Goal: Task Accomplishment & Management: Manage account settings

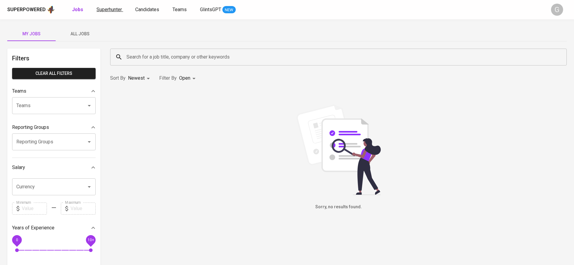
click at [118, 7] on span "Superhunter" at bounding box center [108, 10] width 25 height 6
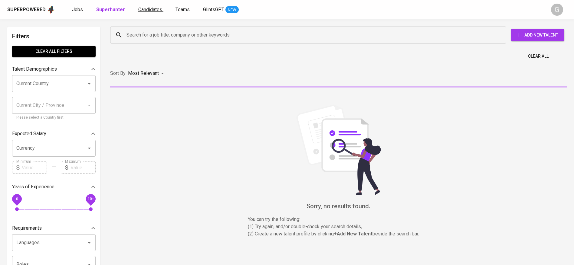
click at [150, 11] on span "Candidates" at bounding box center [150, 10] width 24 height 6
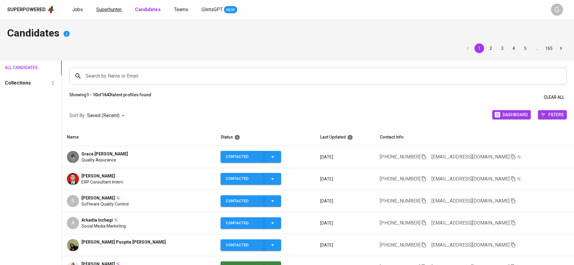
click at [113, 8] on span "Superhunter" at bounding box center [108, 10] width 25 height 6
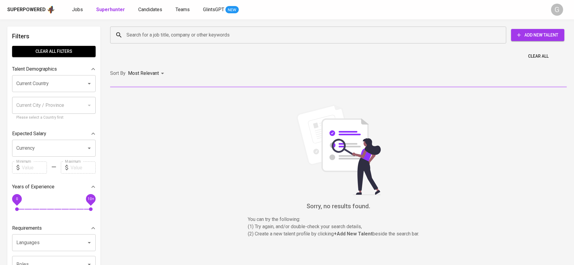
click at [153, 29] on input "Search for a job title, company or other keywords" at bounding box center [309, 34] width 369 height 11
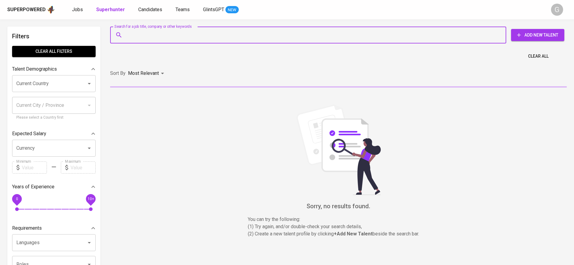
paste input "[DOMAIN_NAME][EMAIL_ADDRESS][DOMAIN_NAME]"
type input "[DOMAIN_NAME][EMAIL_ADDRESS][DOMAIN_NAME]"
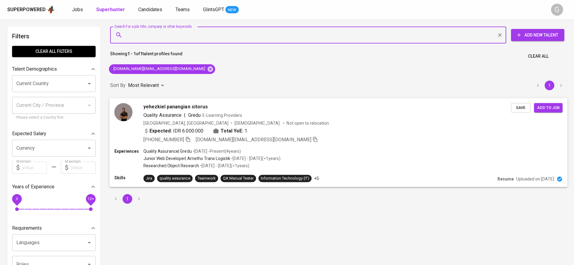
click at [523, 107] on span "Save" at bounding box center [520, 107] width 13 height 7
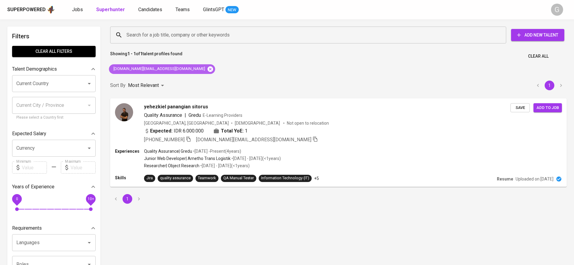
click at [207, 69] on icon at bounding box center [209, 68] width 5 height 5
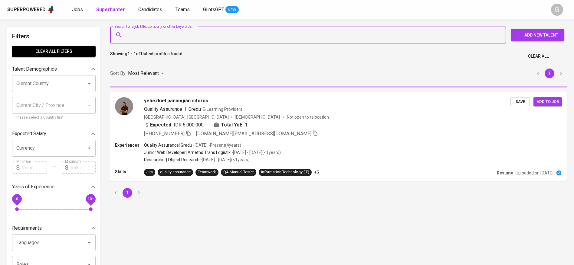
click at [180, 37] on input "Search for a job title, company or other keywords" at bounding box center [309, 34] width 369 height 11
paste input "[EMAIL_ADDRESS][DOMAIN_NAME]"
type input "[EMAIL_ADDRESS][DOMAIN_NAME]"
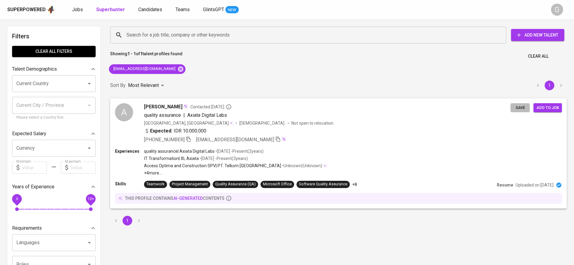
drag, startPoint x: 522, startPoint y: 109, endPoint x: 381, endPoint y: 64, distance: 148.5
click at [522, 109] on span "Save" at bounding box center [519, 108] width 13 height 7
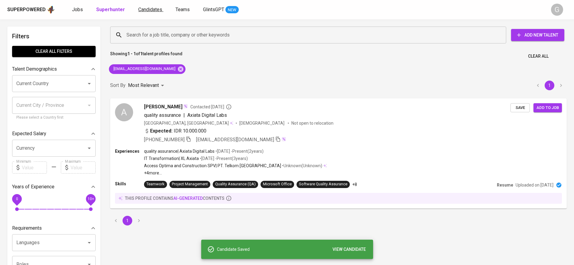
click at [139, 10] on span "Candidates" at bounding box center [150, 10] width 24 height 6
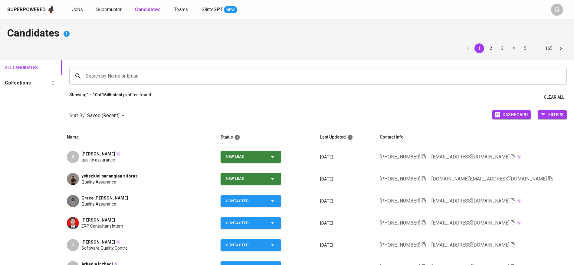
click at [278, 157] on span "New Lead" at bounding box center [251, 157] width 56 height 12
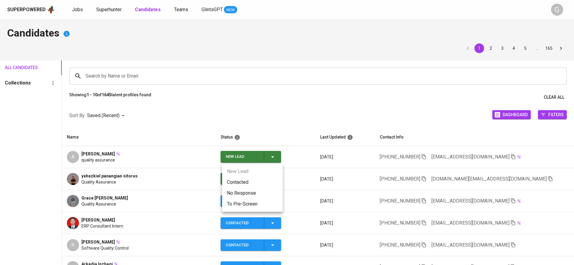
click at [269, 182] on li "Contacted" at bounding box center [252, 182] width 60 height 11
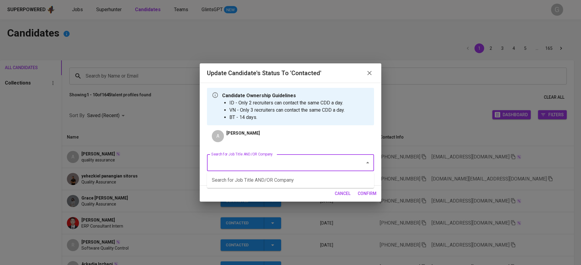
click at [278, 164] on input "Search for Job Title AND/OR Company" at bounding box center [282, 162] width 145 height 11
type input "f"
click at [262, 175] on li "QA Analyst - Autowealth - JF (AUTOWEALTH PTE LTD)" at bounding box center [290, 180] width 167 height 11
type input "autowealth"
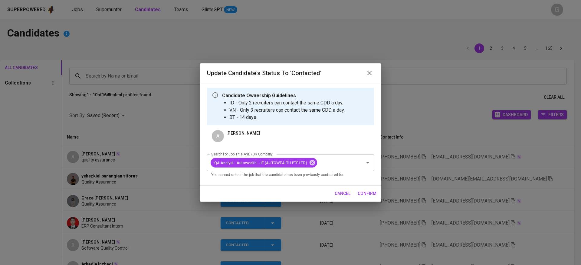
click at [370, 196] on span "confirm" at bounding box center [366, 194] width 19 height 8
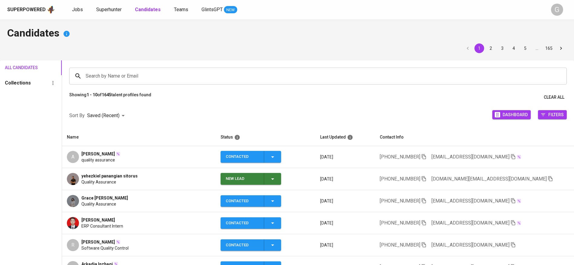
click at [278, 176] on span "New Lead" at bounding box center [251, 179] width 56 height 12
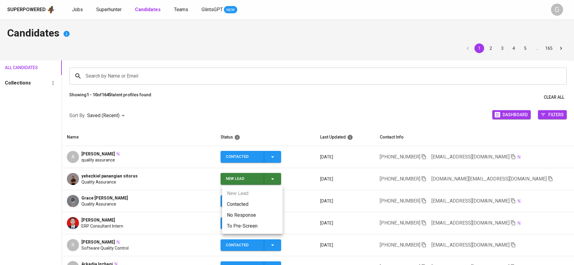
click at [250, 206] on li "Contacted" at bounding box center [252, 204] width 60 height 11
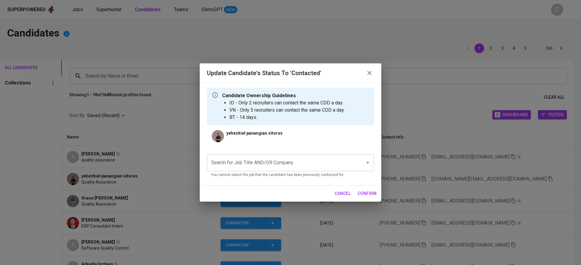
click at [292, 160] on input "Search for Job Title AND/OR Company" at bounding box center [282, 162] width 145 height 11
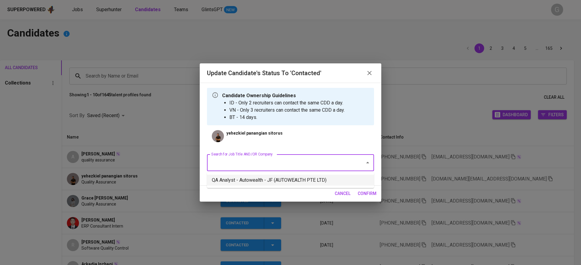
click at [288, 184] on li "QA Analyst - Autowealth - JF (AUTOWEALTH PTE LTD)" at bounding box center [290, 180] width 167 height 11
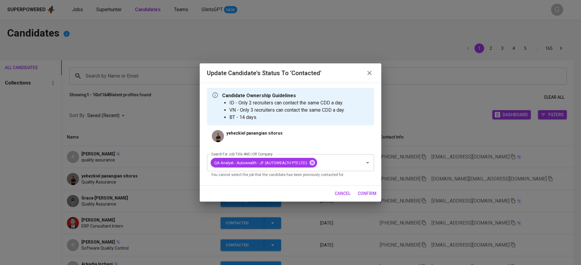
click at [372, 191] on span "confirm" at bounding box center [366, 194] width 19 height 8
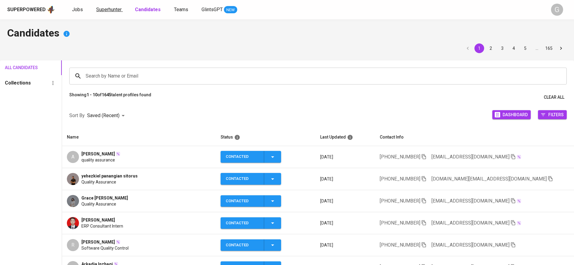
click at [108, 10] on span "Superhunter" at bounding box center [108, 10] width 25 height 6
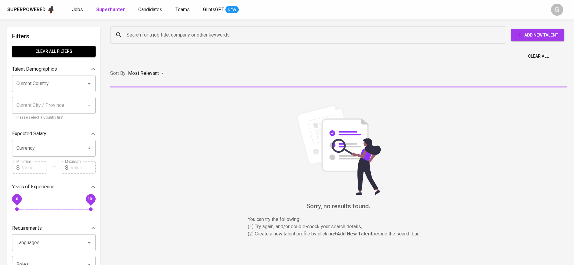
click at [148, 40] on input "Search for a job title, company or other keywords" at bounding box center [309, 34] width 369 height 11
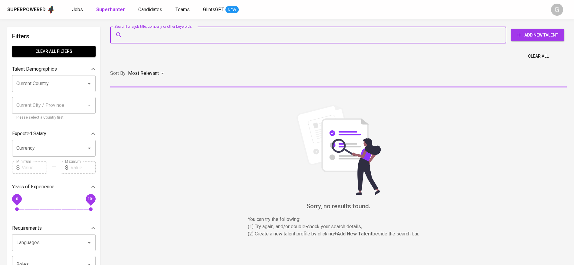
paste input "[EMAIL_ADDRESS][DOMAIN_NAME]"
type input "[EMAIL_ADDRESS][DOMAIN_NAME]"
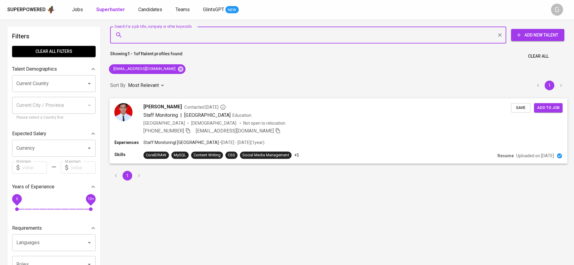
click at [522, 108] on span "Save" at bounding box center [520, 107] width 13 height 7
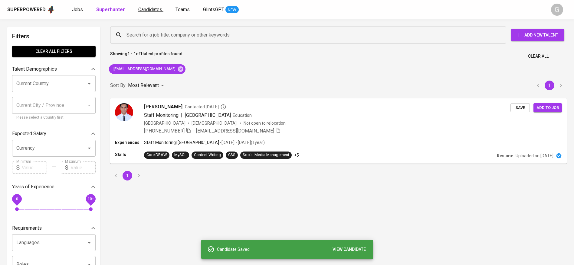
click at [150, 7] on span "Candidates" at bounding box center [150, 10] width 24 height 6
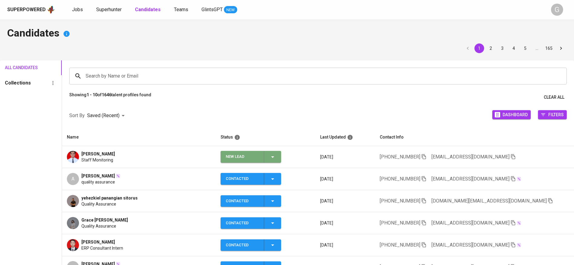
click at [273, 153] on div "New Lead" at bounding box center [251, 157] width 50 height 12
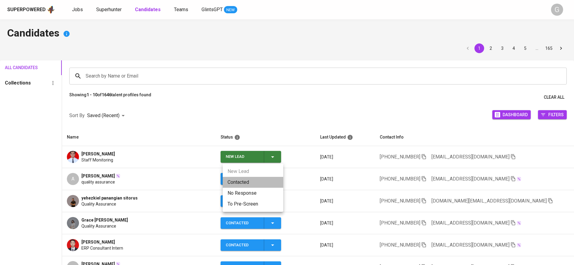
click at [263, 181] on li "Contacted" at bounding box center [253, 182] width 60 height 11
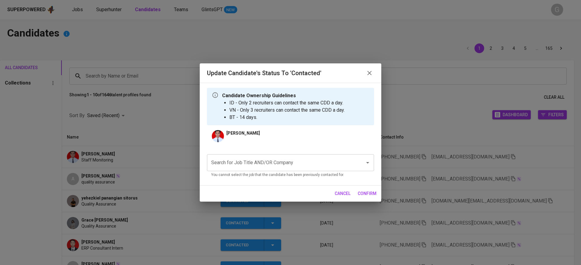
click at [293, 156] on div "Search for Job Title AND/OR Company" at bounding box center [290, 163] width 167 height 17
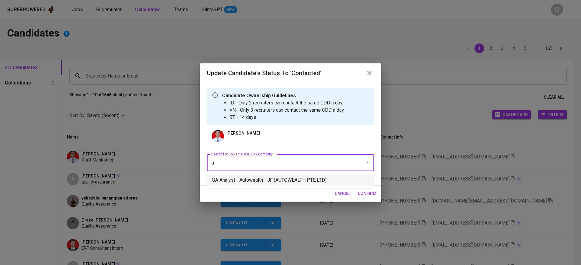
click at [283, 178] on li "QA Analyst - Autowealth - JF (AUTOWEALTH PTE LTD)" at bounding box center [290, 180] width 167 height 11
type input "a"
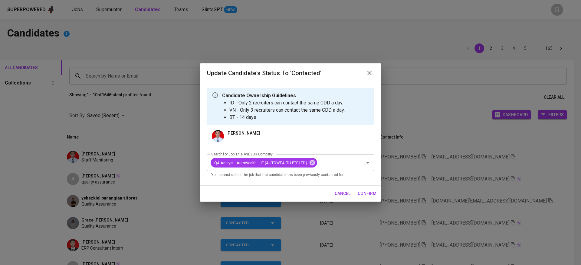
click at [362, 187] on div "cancel confirm" at bounding box center [290, 194] width 181 height 16
click at [363, 192] on span "confirm" at bounding box center [366, 194] width 19 height 8
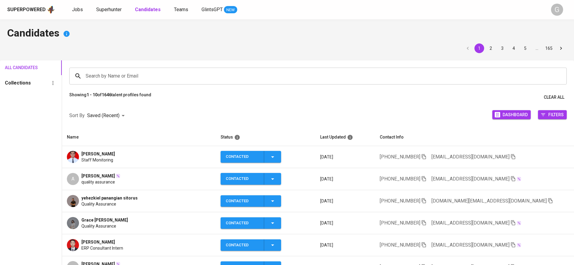
click at [143, 39] on h4 "Candidates" at bounding box center [286, 34] width 559 height 15
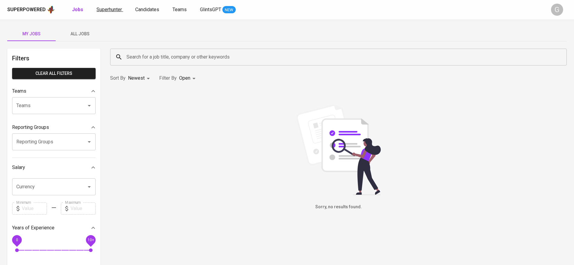
click at [97, 11] on span "Superhunter" at bounding box center [108, 10] width 25 height 6
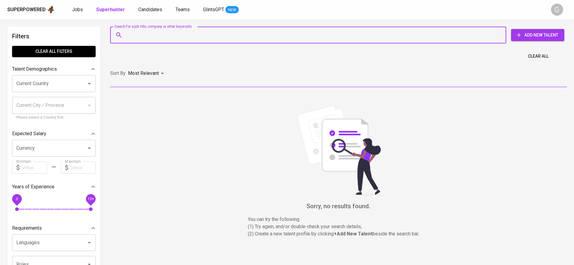
click at [148, 37] on input "Search for a job title, company or other keywords" at bounding box center [309, 34] width 369 height 11
paste input "fannyerisa@gmail.com"
type input "fannyerisa@gmail.com"
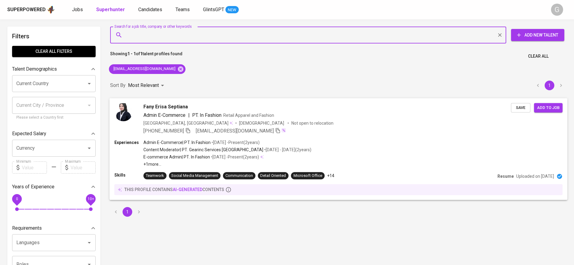
click at [519, 107] on span "Save" at bounding box center [520, 107] width 13 height 7
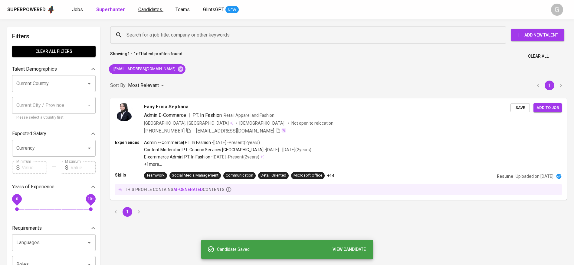
click at [148, 8] on span "Candidates" at bounding box center [150, 10] width 24 height 6
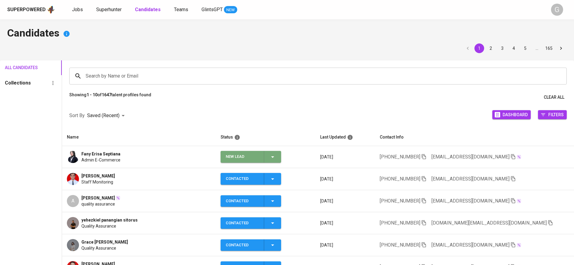
click at [275, 152] on div "New Lead" at bounding box center [251, 157] width 50 height 12
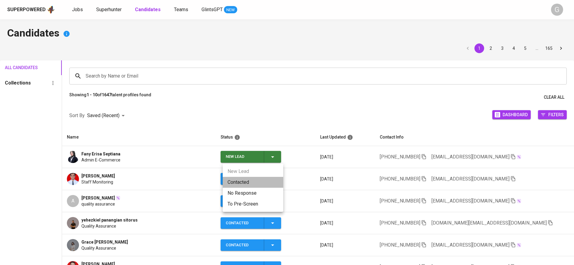
click at [252, 182] on li "Contacted" at bounding box center [253, 182] width 60 height 11
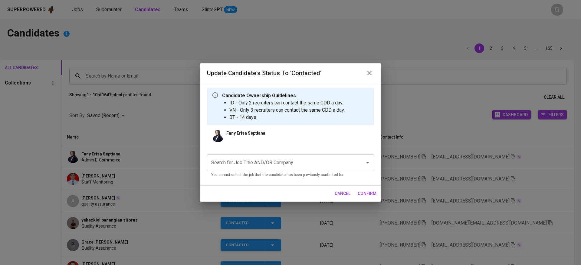
click at [275, 180] on div "Search for Job Title AND/OR Company Search for Job Title AND/OR Company You can…" at bounding box center [290, 165] width 167 height 31
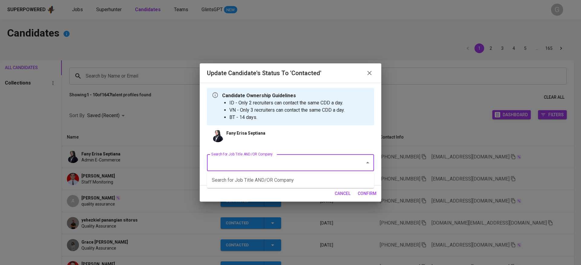
click at [279, 164] on input "Search for Job Title AND/OR Company" at bounding box center [282, 162] width 145 height 11
type input "f"
type input "\"
click at [279, 179] on li "Ecommerce & Social Media Specialist (Everything good Pte Ltd)" at bounding box center [290, 180] width 167 height 11
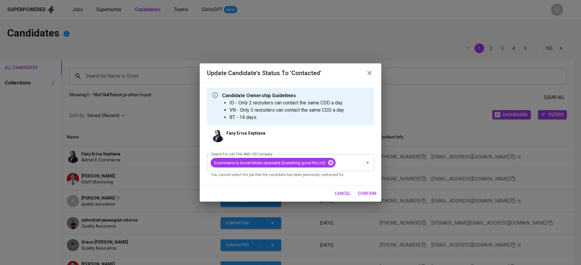
click at [362, 193] on span "confirm" at bounding box center [366, 194] width 19 height 8
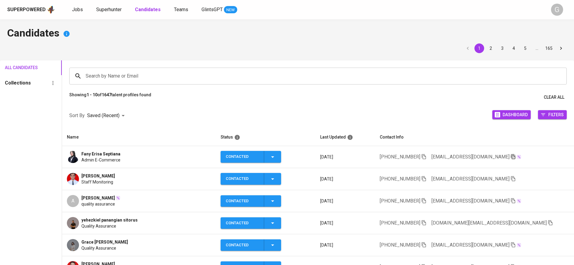
click at [510, 156] on icon "button" at bounding box center [512, 156] width 5 height 5
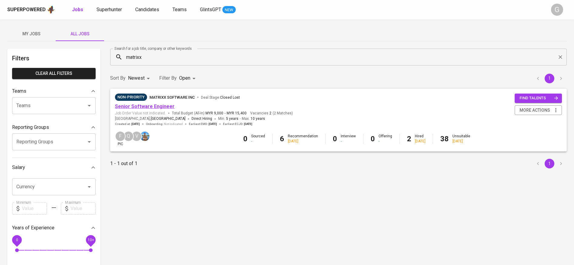
click at [152, 104] on link "Senior Software Engineer" at bounding box center [145, 107] width 60 height 6
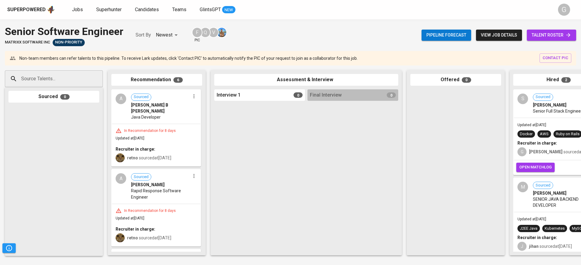
click at [71, 184] on div at bounding box center [53, 179] width 91 height 147
click at [80, 121] on div at bounding box center [53, 179] width 91 height 147
click at [544, 32] on span "talent roster" at bounding box center [551, 35] width 40 height 8
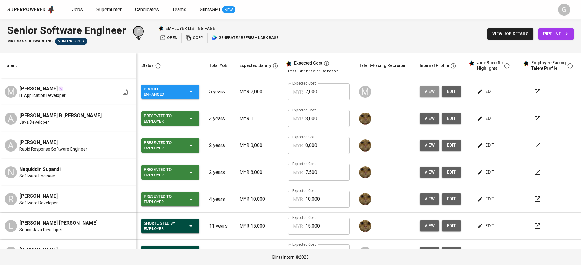
click at [425, 92] on span "view" at bounding box center [429, 92] width 10 height 8
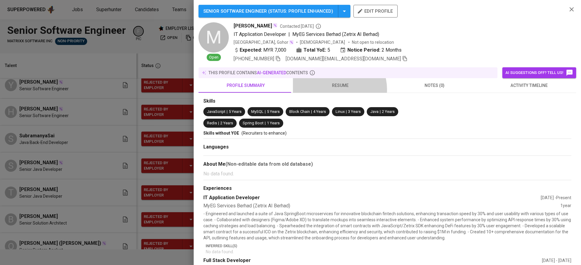
click at [334, 90] on button "resume" at bounding box center [340, 85] width 94 height 15
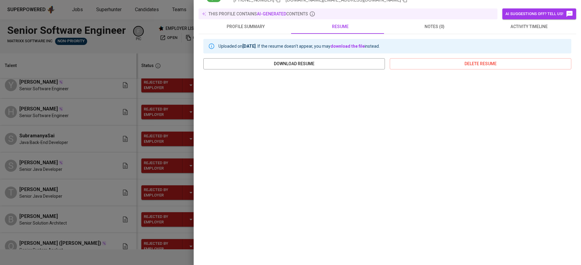
scroll to position [44, 0]
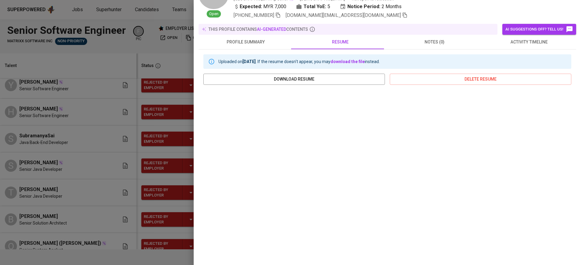
click at [90, 101] on div at bounding box center [290, 132] width 581 height 265
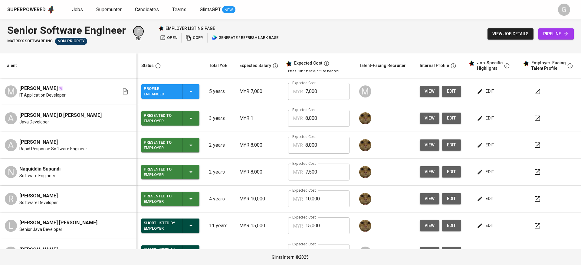
scroll to position [0, 0]
drag, startPoint x: 74, startPoint y: 13, endPoint x: 76, endPoint y: 8, distance: 5.5
click at [76, 8] on span "Jobs" at bounding box center [77, 10] width 11 height 6
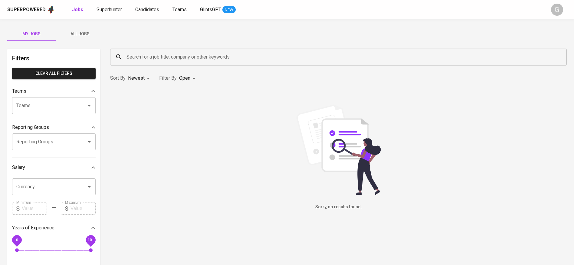
click at [76, 35] on span "All Jobs" at bounding box center [79, 34] width 41 height 8
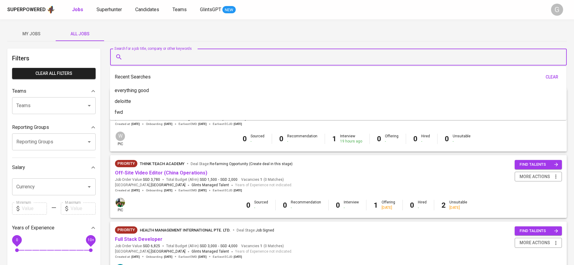
click at [156, 54] on input "Search for a job title, company or other keywords" at bounding box center [340, 56] width 430 height 11
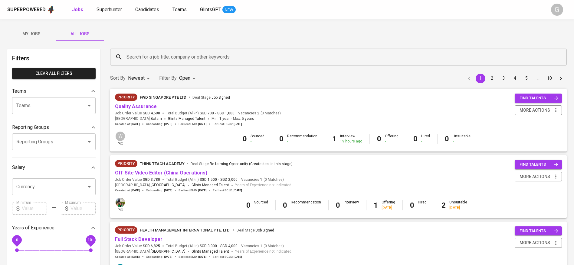
click at [158, 40] on div "My Jobs All Jobs" at bounding box center [286, 34] width 559 height 15
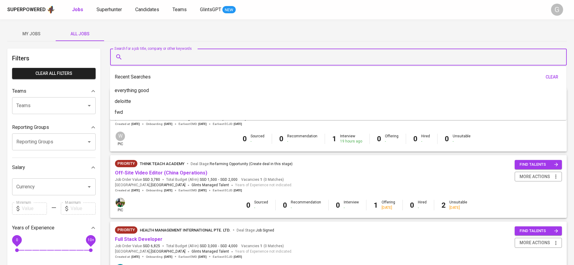
click at [158, 62] on input "Search for a job title, company or other keywords" at bounding box center [340, 56] width 430 height 11
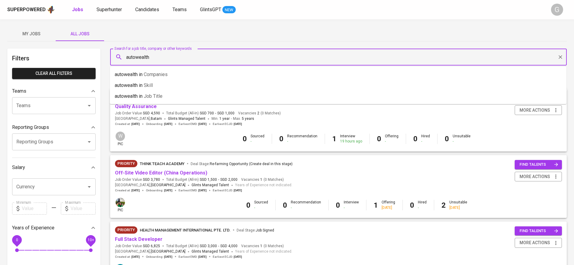
type input "autowealth"
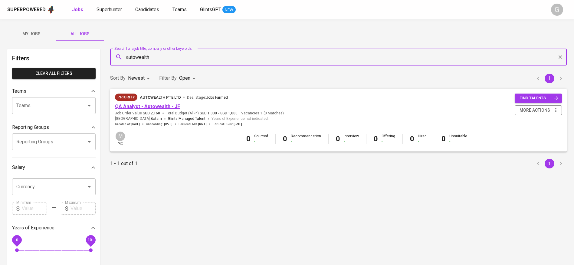
click at [162, 108] on link "QA Analyst - Autowealth - JF" at bounding box center [147, 107] width 65 height 6
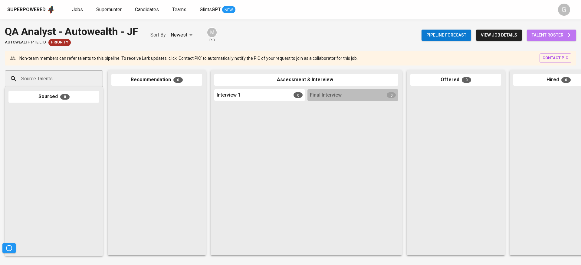
click at [573, 36] on link "talent roster" at bounding box center [550, 35] width 49 height 11
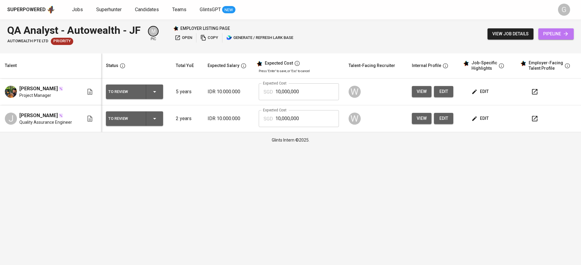
click at [572, 35] on link "pipeline" at bounding box center [555, 33] width 35 height 11
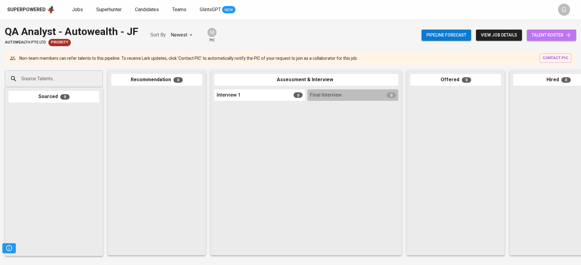
click at [572, 35] on link "talent roster" at bounding box center [550, 35] width 49 height 11
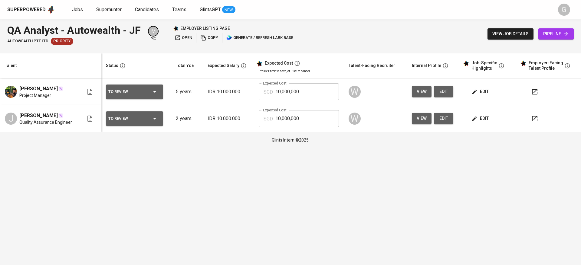
click at [572, 35] on link "pipeline" at bounding box center [555, 33] width 35 height 11
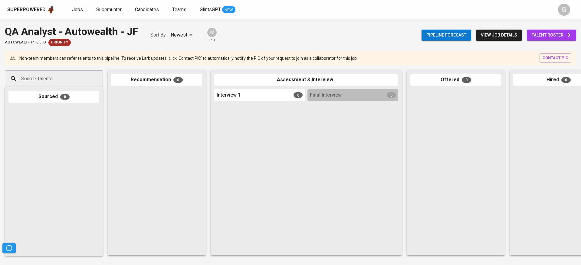
click at [513, 36] on span "view job details" at bounding box center [498, 35] width 36 height 8
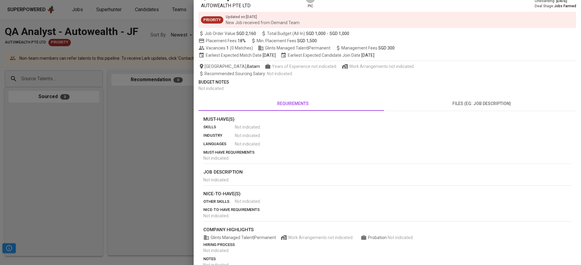
scroll to position [2, 0]
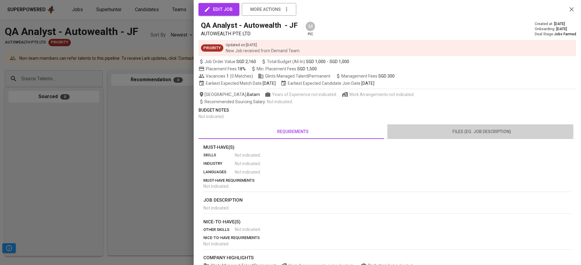
click at [469, 132] on span "files (eg: job description)" at bounding box center [481, 132] width 181 height 8
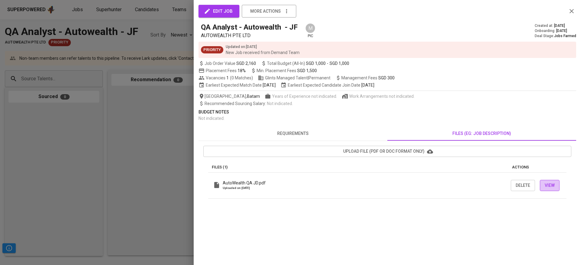
click at [547, 188] on span "View" at bounding box center [549, 186] width 10 height 8
click at [111, 120] on div at bounding box center [290, 132] width 581 height 265
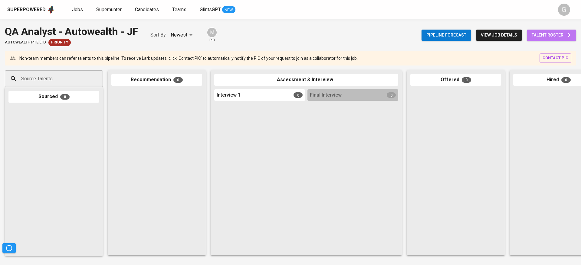
click at [570, 36] on icon at bounding box center [568, 35] width 6 height 6
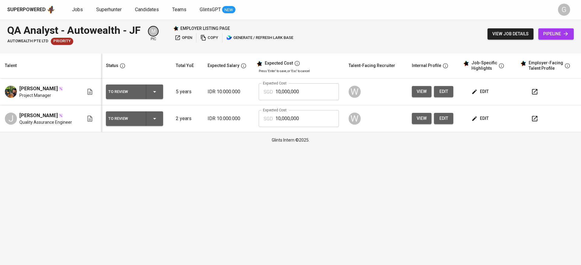
click at [484, 96] on span "edit" at bounding box center [480, 92] width 16 height 8
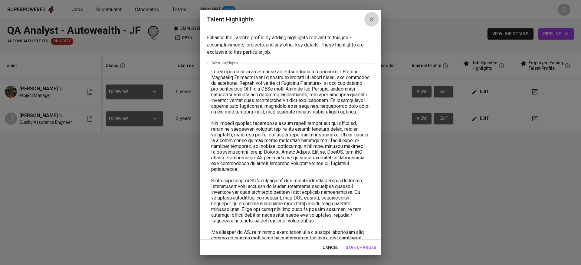
click at [370, 16] on icon "button" at bounding box center [371, 19] width 7 height 7
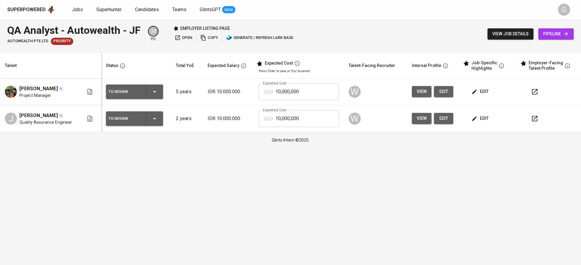
click at [430, 93] on button "view" at bounding box center [422, 91] width 20 height 11
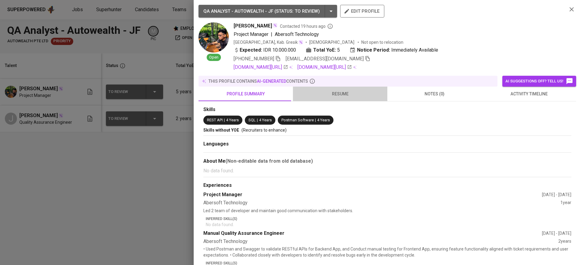
click at [339, 101] on button "resume" at bounding box center [340, 94] width 94 height 15
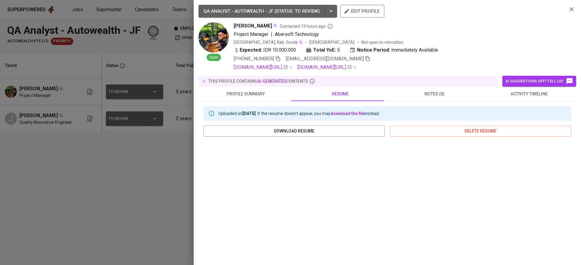
click at [151, 180] on div at bounding box center [290, 132] width 581 height 265
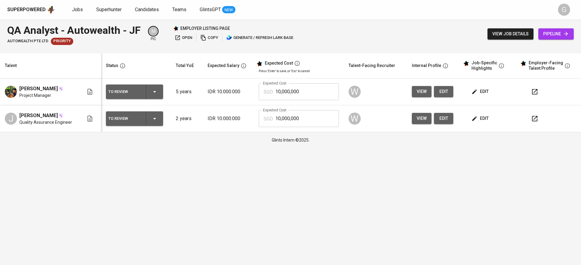
drag, startPoint x: 157, startPoint y: 10, endPoint x: 382, endPoint y: 200, distance: 293.7
click at [157, 10] on span "Candidates" at bounding box center [147, 10] width 24 height 6
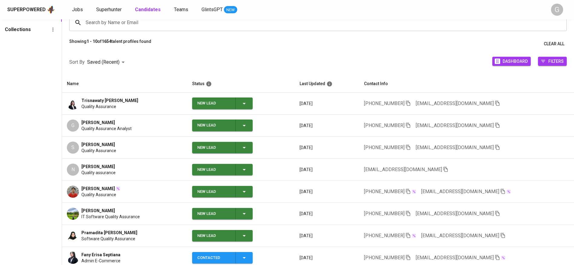
scroll to position [91, 0]
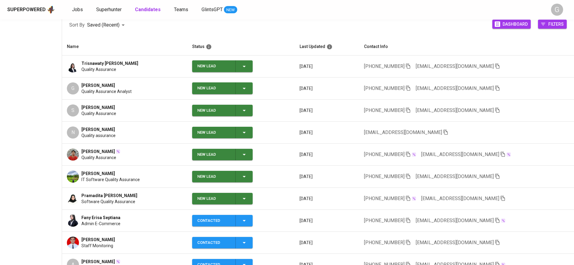
click at [7, 168] on div "All Candidates Collections" at bounding box center [31, 123] width 62 height 307
click at [333, 177] on p "09/23/2025" at bounding box center [326, 177] width 55 height 6
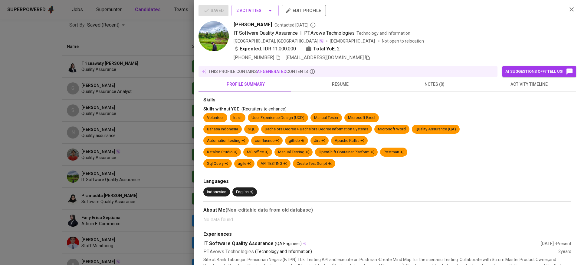
click at [266, 59] on span "+62 859-3967-3880" at bounding box center [253, 58] width 41 height 6
click at [281, 59] on icon "button" at bounding box center [277, 57] width 5 height 5
click at [115, 148] on div at bounding box center [290, 132] width 581 height 265
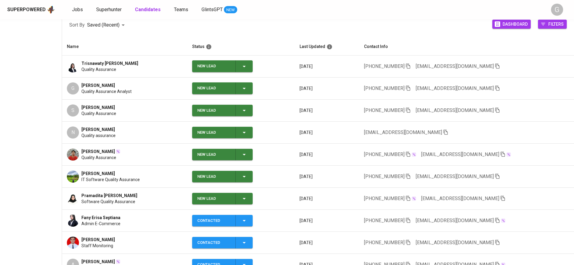
click at [411, 155] on icon "button" at bounding box center [407, 154] width 5 height 5
click at [411, 111] on icon "button" at bounding box center [407, 110] width 5 height 5
click at [411, 86] on icon "button" at bounding box center [407, 88] width 5 height 5
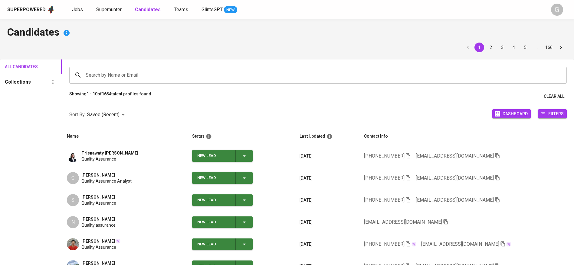
scroll to position [0, 0]
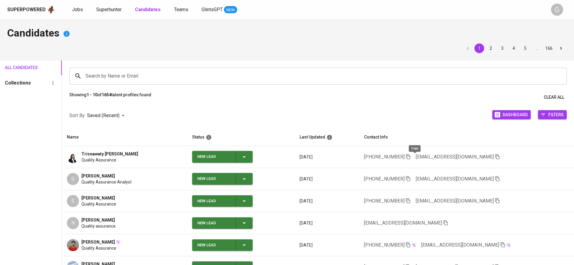
click at [411, 158] on icon "button" at bounding box center [407, 156] width 5 height 5
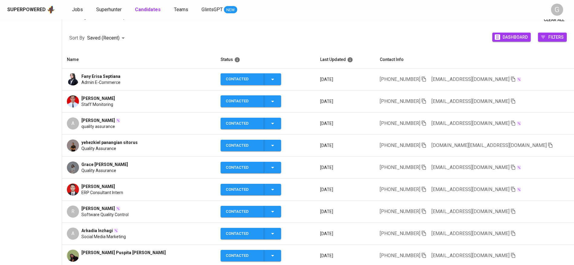
scroll to position [91, 0]
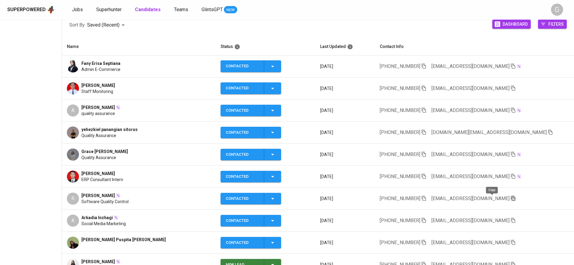
click at [511, 198] on icon "button" at bounding box center [513, 198] width 4 height 5
click at [106, 12] on span "Superhunter" at bounding box center [108, 10] width 25 height 6
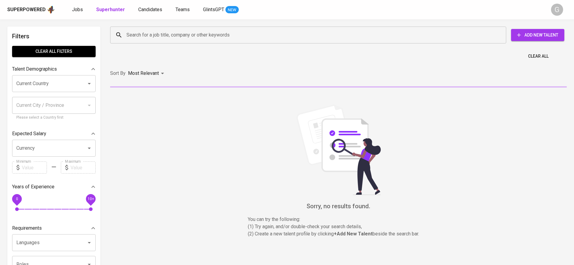
click at [138, 31] on input "Search for a job title, company or other keywords" at bounding box center [309, 34] width 369 height 11
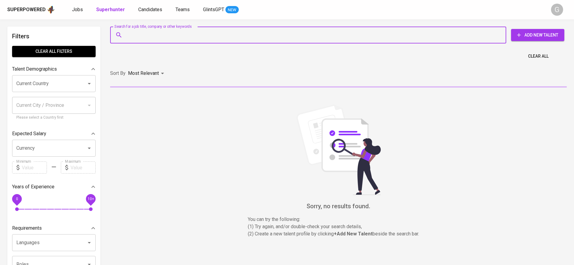
paste input "[EMAIL_ADDRESS][DOMAIN_NAME]"
type input "[EMAIL_ADDRESS][DOMAIN_NAME]"
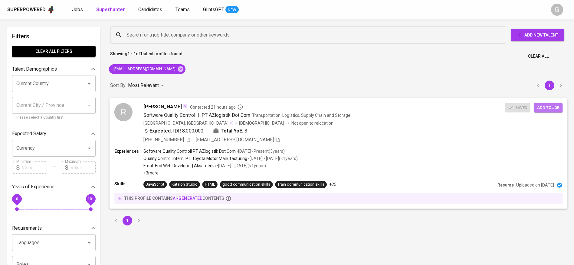
click at [545, 106] on span "Add to job" at bounding box center [548, 107] width 22 height 7
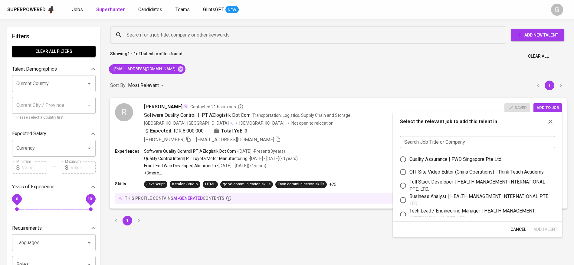
click at [476, 138] on input "text" at bounding box center [477, 142] width 155 height 12
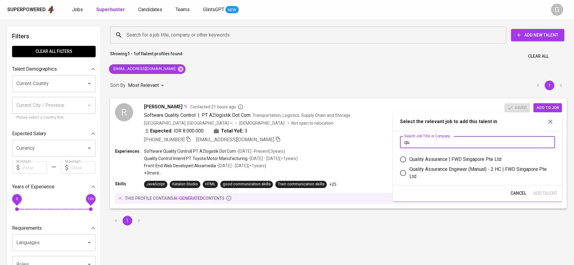
type input "q"
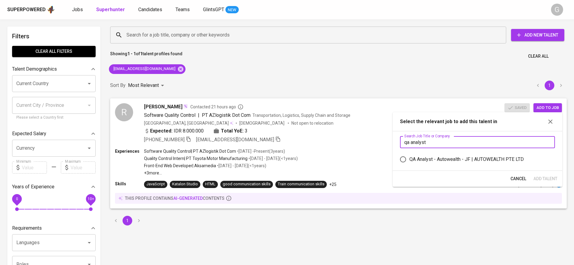
type input "qa analyst"
click at [470, 164] on label "QA Analyst - Autowealth - JF | AUTOWEALTH PTE LTD" at bounding box center [472, 159] width 153 height 13
click at [409, 164] on input "QA Analyst - Autowealth - JF | AUTOWEALTH PTE LTD" at bounding box center [402, 159] width 13 height 13
radio input "true"
click at [549, 177] on span "Add Talent" at bounding box center [545, 179] width 24 height 8
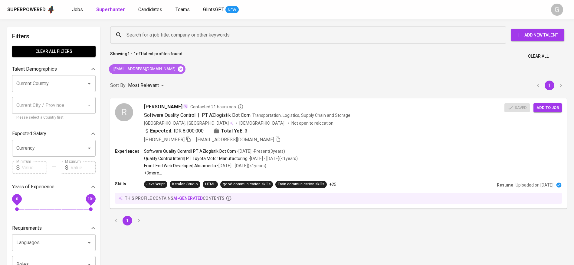
click at [177, 69] on icon at bounding box center [180, 69] width 7 height 7
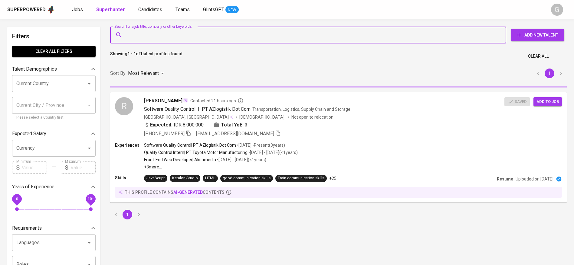
click at [193, 38] on input "Search for a job title, company or other keywords" at bounding box center [309, 34] width 369 height 11
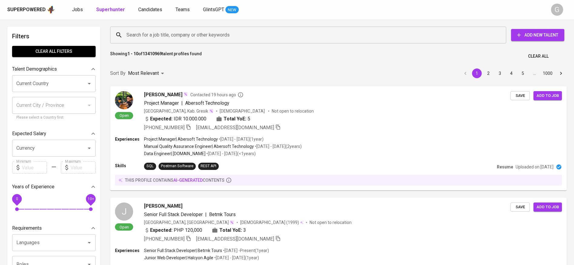
click at [169, 64] on div "Sort By Most Relevant MOST_RELEVANT 1 2 3 4 5 … 1000" at bounding box center [338, 73] width 464 height 18
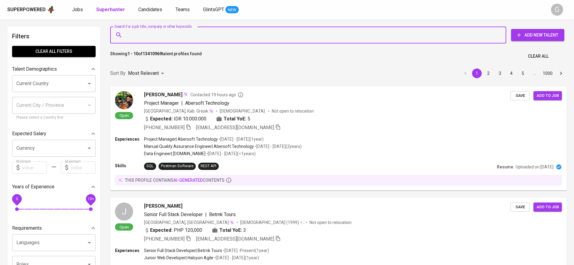
click at [226, 33] on input "Search for a job title, company or other keywords" at bounding box center [309, 34] width 369 height 11
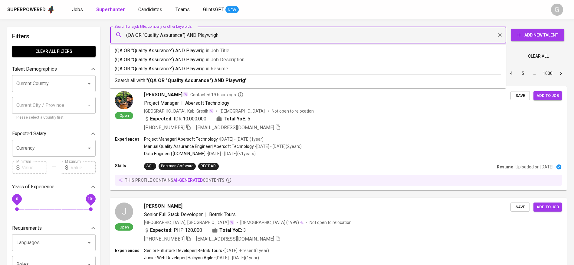
type input "(QA OR "Quality Assurance") AND Playwright"
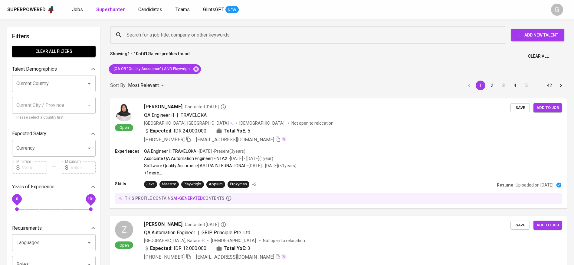
click at [175, 83] on div "Sort By Most Relevant MOST_RELEVANT 1 2 3 4 5 … 42" at bounding box center [338, 86] width 464 height 18
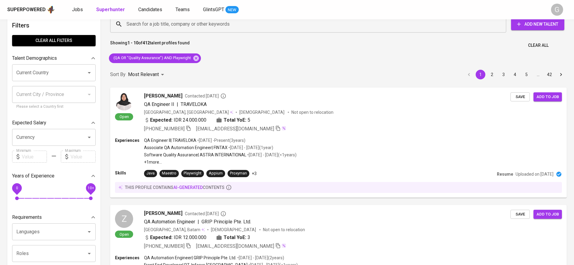
scroll to position [11, 0]
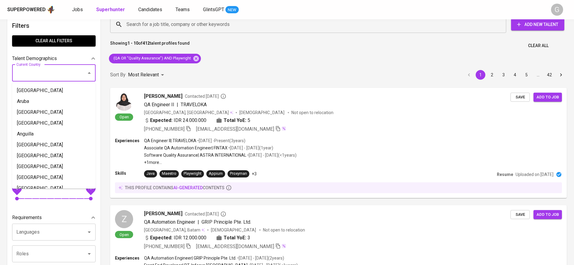
click at [57, 71] on input "Current Country" at bounding box center [45, 72] width 61 height 11
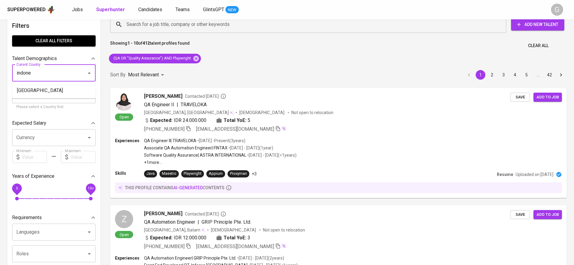
click at [60, 84] on ul "[GEOGRAPHIC_DATA]" at bounding box center [53, 91] width 83 height 16
click at [62, 90] on li "[GEOGRAPHIC_DATA]" at bounding box center [53, 90] width 83 height 11
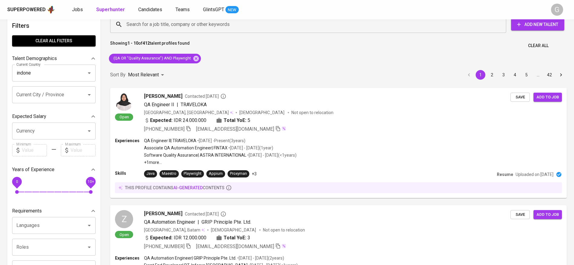
type input "[GEOGRAPHIC_DATA]"
click at [48, 128] on input "Currency" at bounding box center [45, 130] width 61 height 11
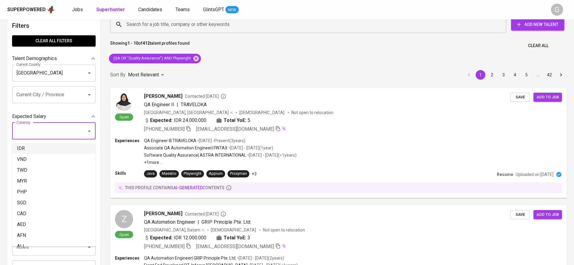
click at [19, 151] on li "IDR" at bounding box center [53, 148] width 83 height 11
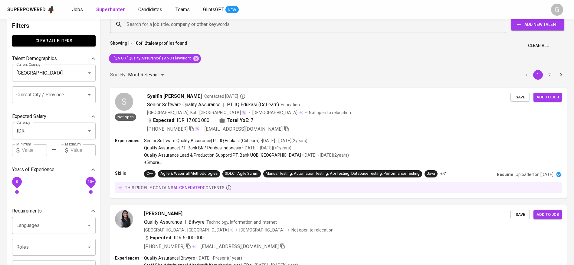
type input "IDR"
click at [85, 146] on input "text" at bounding box center [82, 151] width 25 height 12
type input "11.000.000"
click at [29, 155] on input "text" at bounding box center [34, 151] width 25 height 12
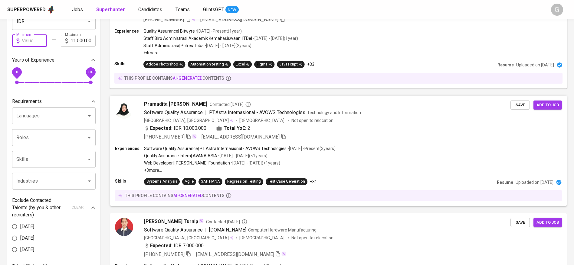
scroll to position [121, 0]
click at [347, 135] on div "+62 853-1768-6526 pramaditasielda@gmail.com" at bounding box center [326, 136] width 367 height 7
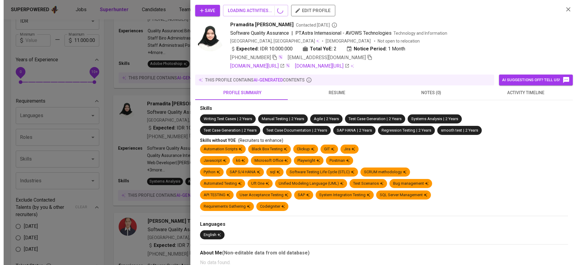
scroll to position [24, 0]
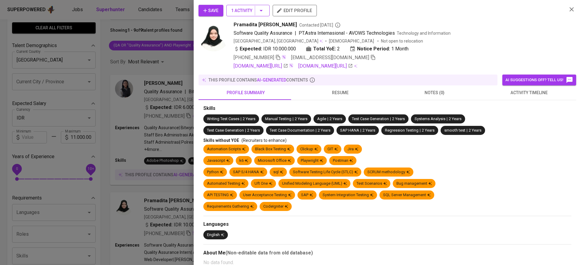
click at [248, 10] on span "1 Activity" at bounding box center [248, 11] width 34 height 8
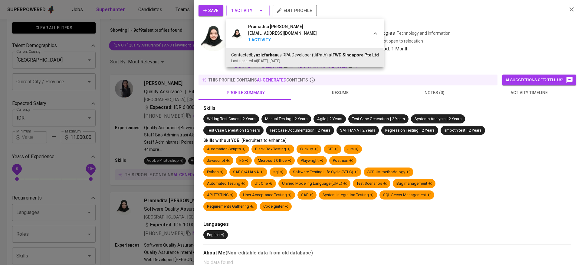
drag, startPoint x: 475, startPoint y: 49, endPoint x: 487, endPoint y: 66, distance: 20.8
click at [476, 51] on div at bounding box center [290, 132] width 581 height 265
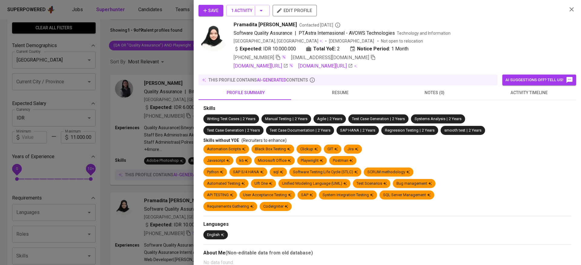
click at [350, 94] on span "resume" at bounding box center [339, 93] width 87 height 8
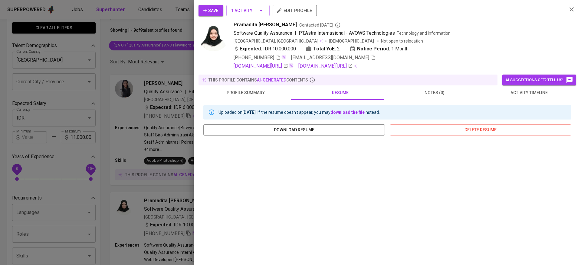
scroll to position [66, 0]
drag, startPoint x: 215, startPoint y: 7, endPoint x: 144, endPoint y: 117, distance: 131.0
click at [215, 7] on span "Save" at bounding box center [210, 11] width 15 height 8
click at [144, 117] on div at bounding box center [290, 132] width 581 height 265
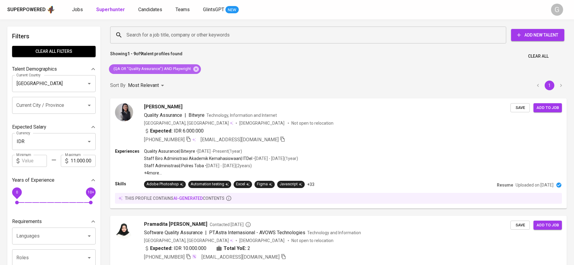
click at [183, 68] on span "(QA OR "Quality Assurance") AND Playwright" at bounding box center [152, 69] width 86 height 6
copy div "(QA OR "Quality Assurance") AND Playwright"
drag, startPoint x: 182, startPoint y: 44, endPoint x: 183, endPoint y: 38, distance: 5.8
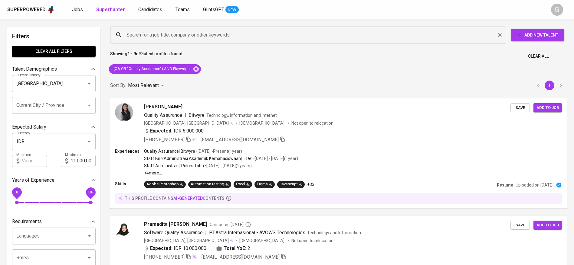
click at [183, 40] on div "Search for a job title, company or other keywords Search for a job title, compa…" at bounding box center [337, 34] width 456 height 19
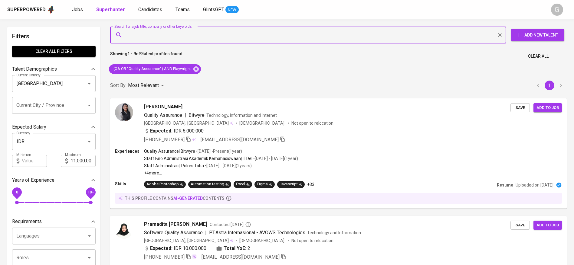
click at [183, 37] on input "Search for a job title, company or other keywords" at bounding box center [309, 34] width 369 height 11
paste input "(QA OR "Quality Assurance") AND Playwright"
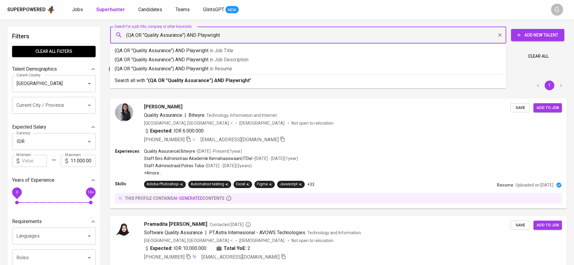
drag, startPoint x: 243, startPoint y: 35, endPoint x: 188, endPoint y: 29, distance: 54.7
click at [188, 29] on input "(QA OR "Quality Assurance") AND Playwright" at bounding box center [309, 34] width 369 height 11
type input "(QA OR "Quality Assurance")"
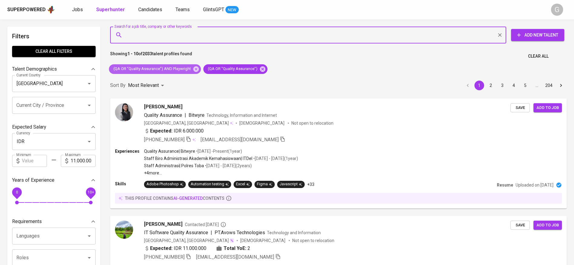
click at [196, 73] on div "(QA OR "Quality Assurance") AND Playwright" at bounding box center [155, 69] width 92 height 10
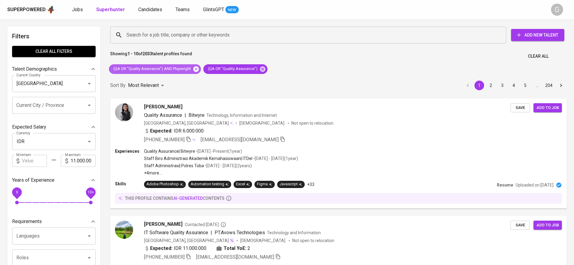
click at [197, 68] on icon at bounding box center [195, 68] width 5 height 5
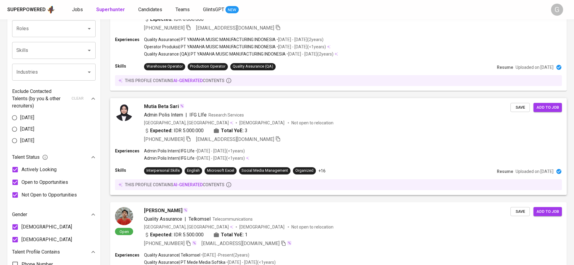
scroll to position [318, 0]
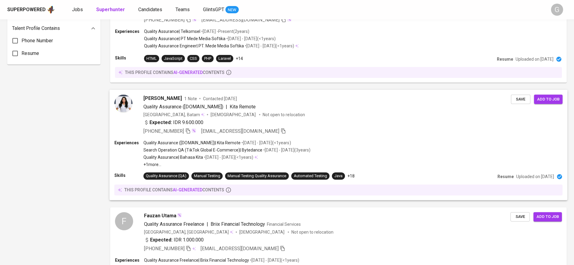
scroll to position [544, 0]
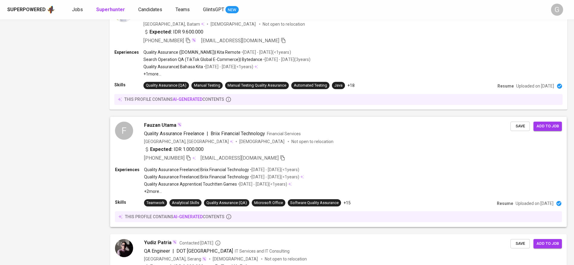
click at [286, 125] on div "Fauzan Utama" at bounding box center [327, 125] width 366 height 7
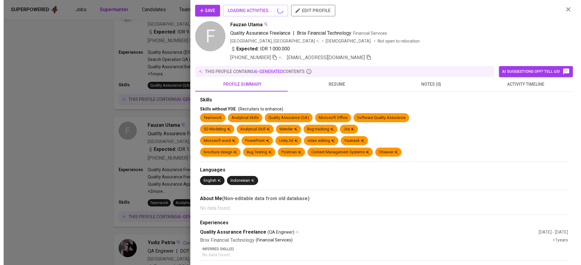
scroll to position [771, 0]
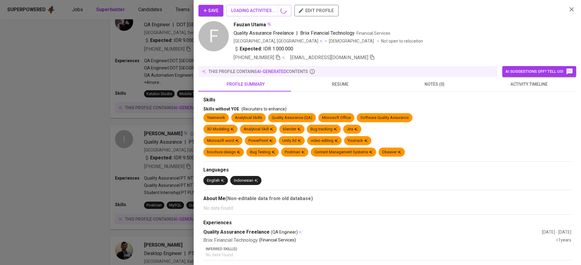
click at [324, 85] on span "resume" at bounding box center [339, 85] width 87 height 8
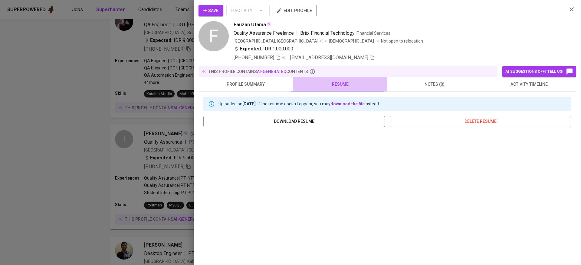
click at [338, 87] on span "resume" at bounding box center [339, 85] width 87 height 8
click at [185, 174] on div at bounding box center [290, 132] width 581 height 265
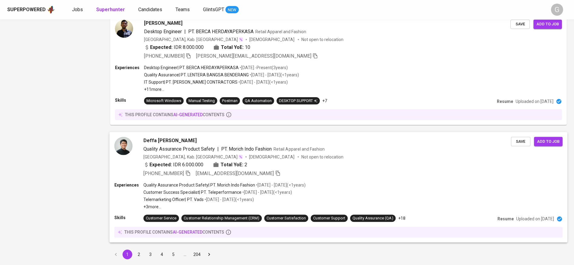
scroll to position [1011, 0]
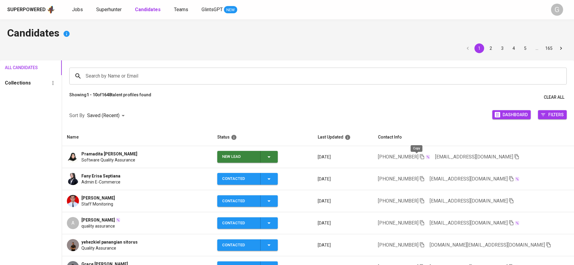
click at [419, 156] on icon "button" at bounding box center [421, 157] width 4 height 5
click at [419, 158] on icon "button" at bounding box center [421, 156] width 5 height 5
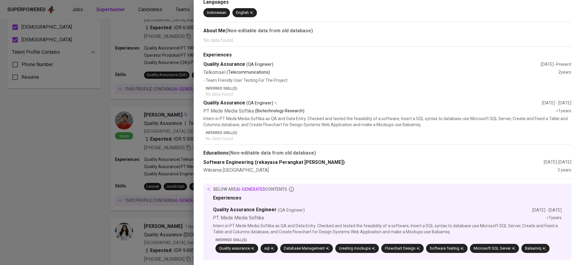
scroll to position [97, 0]
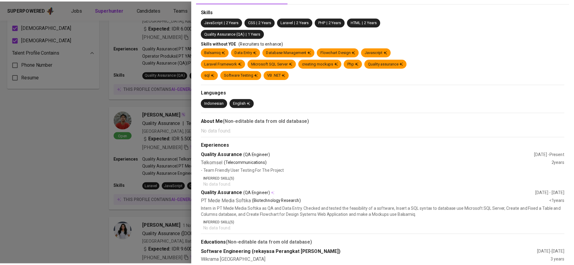
scroll to position [0, 0]
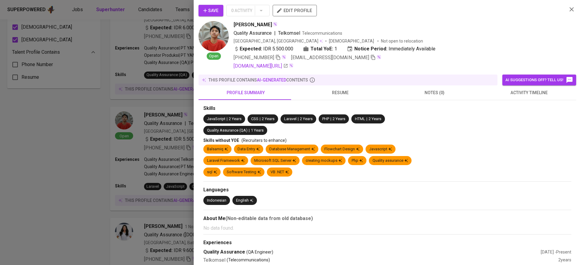
click at [70, 148] on div at bounding box center [290, 132] width 581 height 265
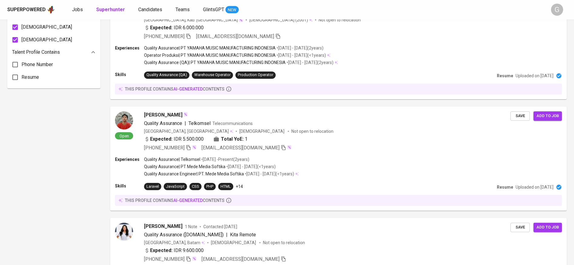
scroll to position [339, 0]
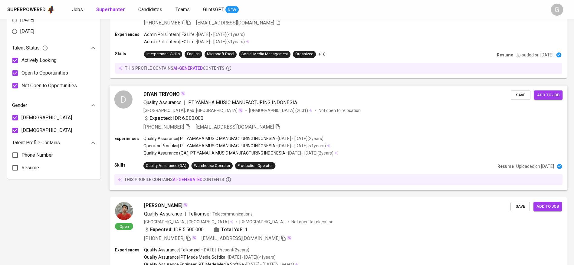
click at [136, 111] on div "D DIYAN TRIYONO Quality Assurance | PT YAMAHA MUSIC MANUFACTURING INDONESIA [GE…" at bounding box center [312, 110] width 396 height 40
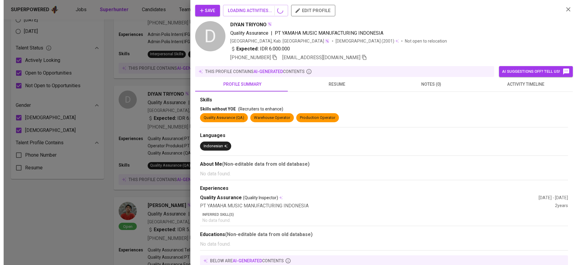
scroll to position [475, 0]
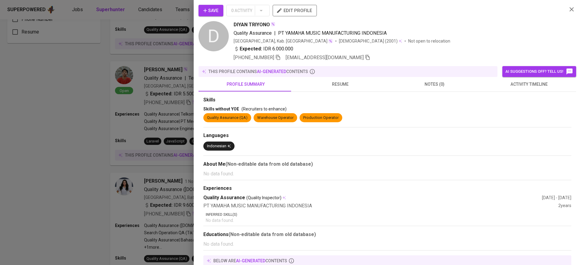
click at [64, 157] on div at bounding box center [290, 132] width 581 height 265
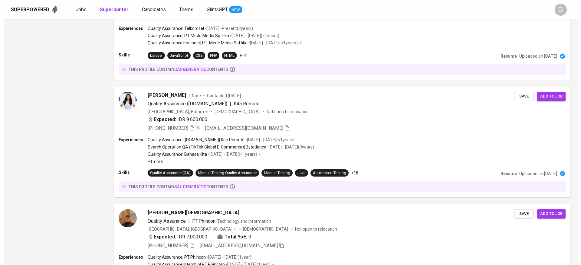
scroll to position [697, 0]
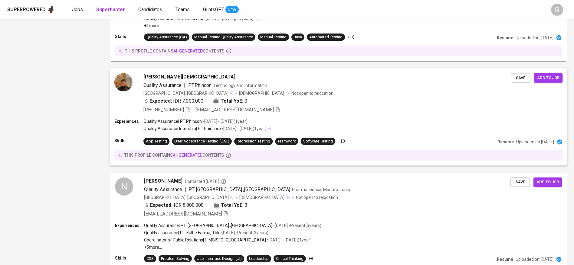
click at [314, 99] on div "Expected: IDR 7.000.000 Total YoE: 0" at bounding box center [326, 102] width 367 height 9
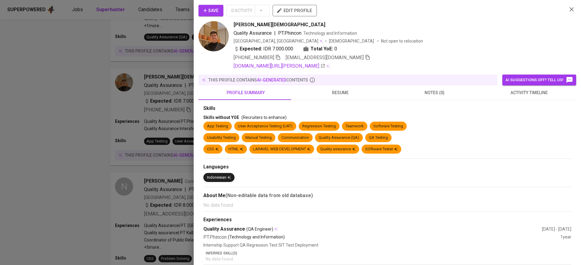
scroll to position [114, 0]
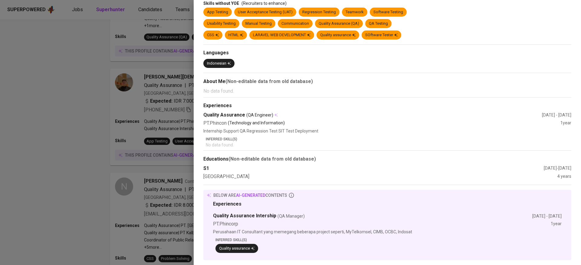
click at [73, 126] on div at bounding box center [290, 132] width 581 height 265
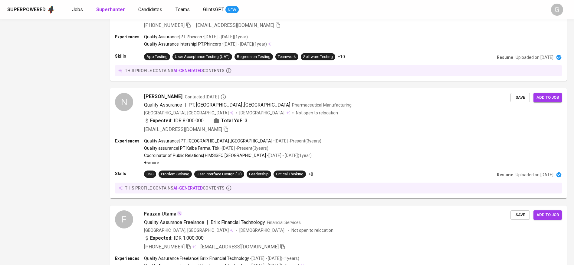
scroll to position [833, 0]
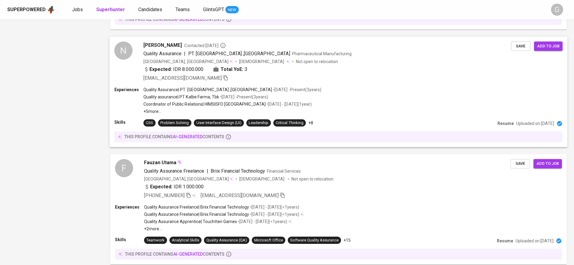
click at [135, 81] on div "N Naufal Aziz Maulana Contacted 5 months ago Quality Assurance | PT. Kalbe Farm…" at bounding box center [312, 62] width 396 height 40
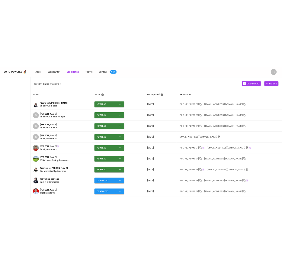
scroll to position [96, 0]
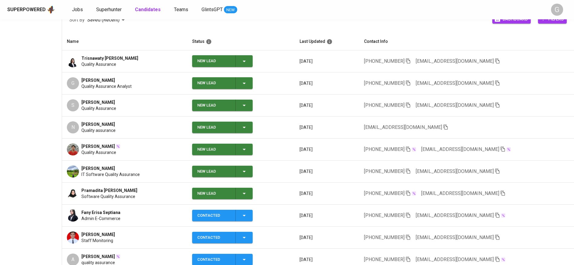
click at [411, 195] on icon "button" at bounding box center [407, 193] width 5 height 5
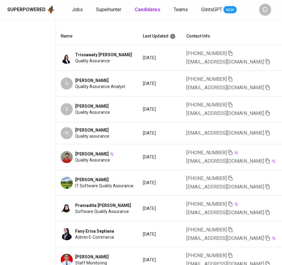
scroll to position [0, 75]
click at [232, 50] on icon "button" at bounding box center [230, 52] width 5 height 5
click at [233, 78] on icon "button" at bounding box center [230, 78] width 5 height 5
click at [232, 104] on icon "button" at bounding box center [230, 104] width 4 height 5
click at [98, 129] on span "[PERSON_NAME]" at bounding box center [92, 130] width 34 height 6
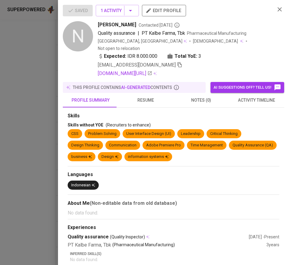
click at [147, 96] on span "resume" at bounding box center [146, 100] width 48 height 8
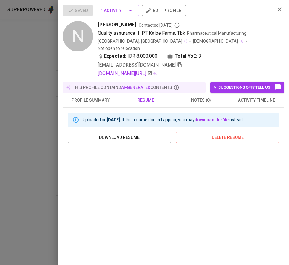
click at [28, 162] on div at bounding box center [144, 132] width 289 height 265
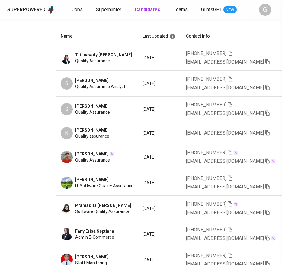
scroll to position [0, 70]
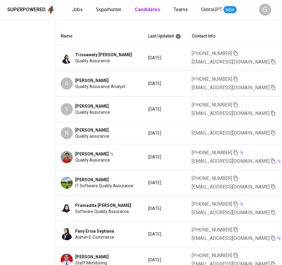
click at [236, 150] on icon "button" at bounding box center [235, 152] width 5 height 5
click at [237, 177] on icon "button" at bounding box center [236, 178] width 4 height 5
